Goal: Task Accomplishment & Management: Use online tool/utility

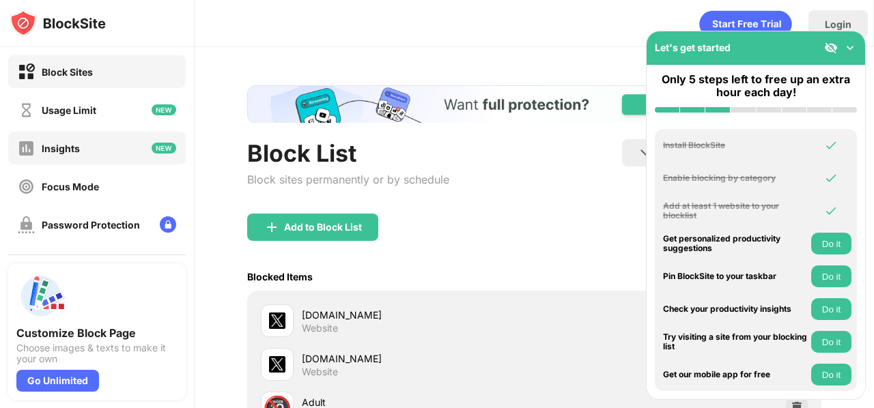
scroll to position [191, 0]
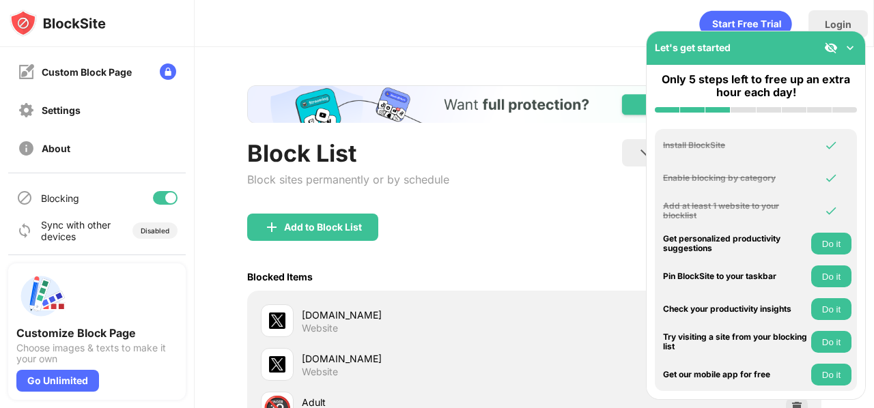
click at [155, 188] on div "Blocking" at bounding box center [96, 198] width 177 height 33
click at [155, 190] on div "Blocking" at bounding box center [96, 198] width 177 height 33
click at [165, 196] on div at bounding box center [170, 197] width 11 height 11
click at [352, 311] on div "[DOMAIN_NAME]" at bounding box center [418, 315] width 233 height 14
click at [160, 195] on div at bounding box center [165, 198] width 25 height 14
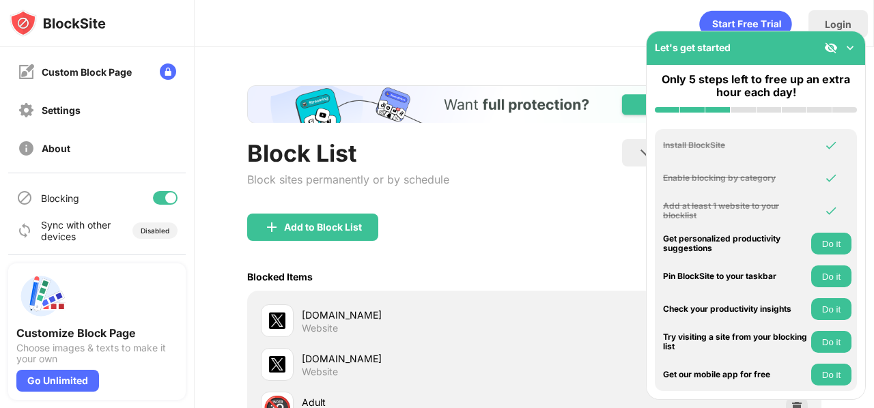
click at [816, 53] on div "Let's get started" at bounding box center [755, 47] width 218 height 33
click at [842, 51] on div at bounding box center [840, 48] width 33 height 14
click at [845, 49] on img at bounding box center [850, 48] width 14 height 14
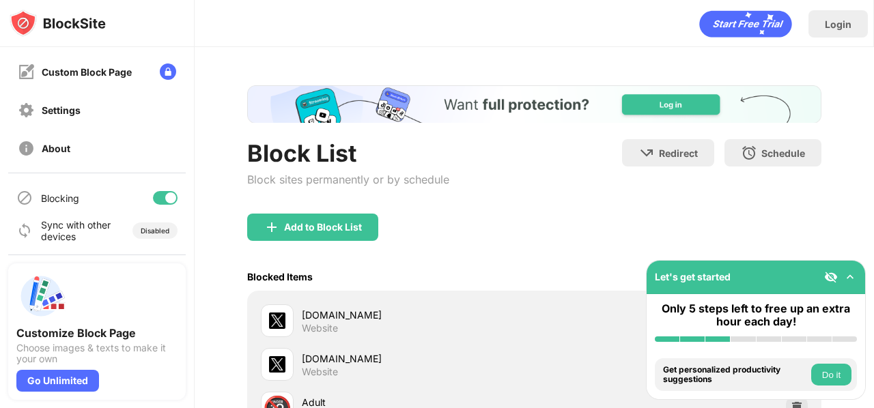
click at [848, 283] on img at bounding box center [850, 277] width 14 height 14
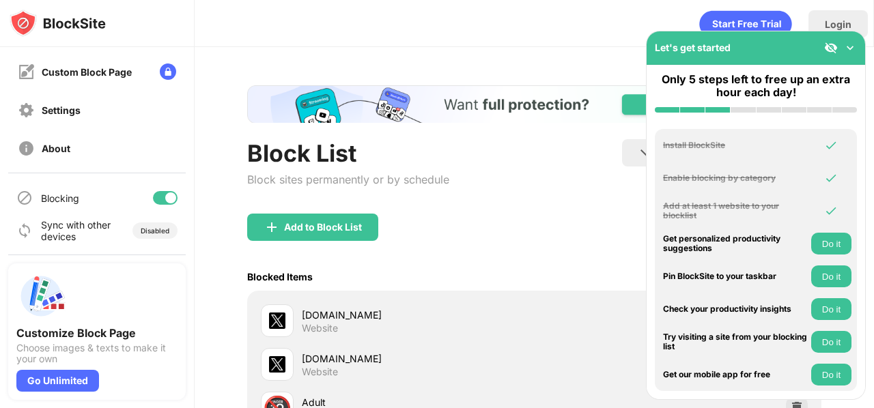
click at [848, 53] on img at bounding box center [850, 48] width 14 height 14
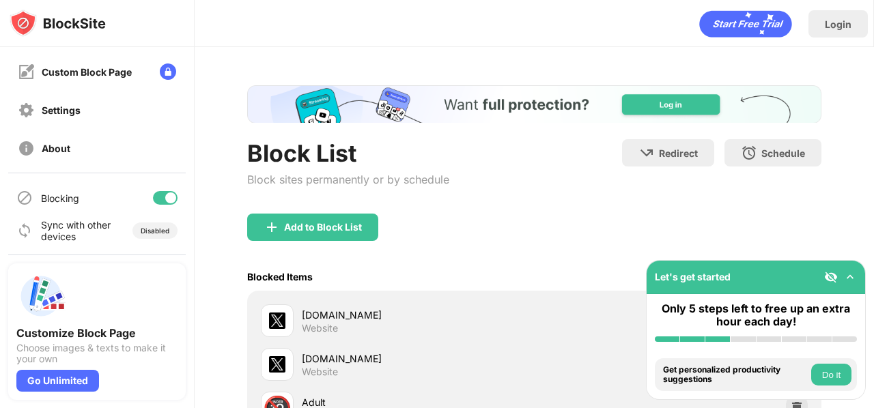
click at [851, 270] on div "Let's get started" at bounding box center [755, 277] width 218 height 33
click at [848, 276] on img at bounding box center [850, 277] width 14 height 14
